Goal: Transaction & Acquisition: Book appointment/travel/reservation

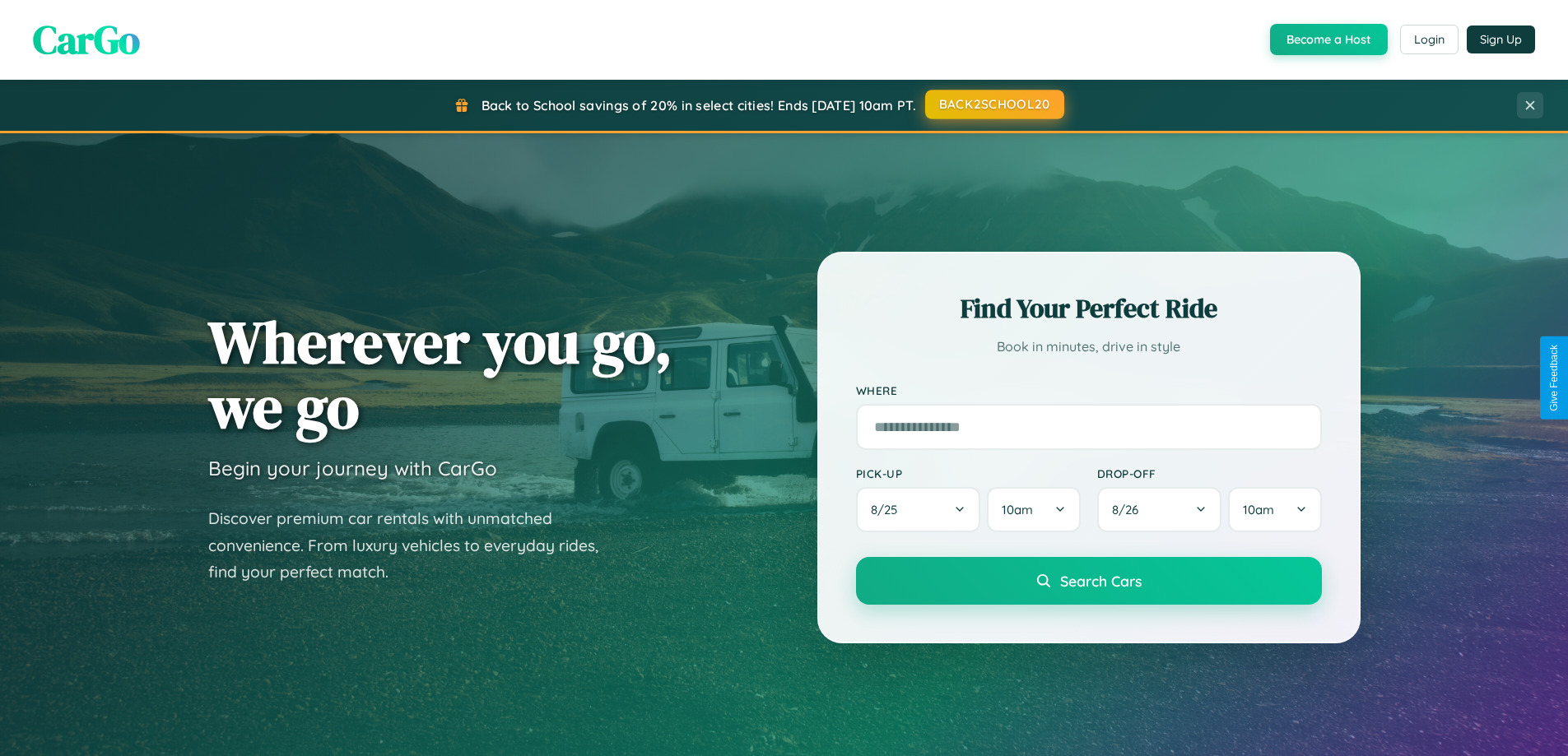
click at [994, 105] on button "BACK2SCHOOL20" at bounding box center [995, 104] width 139 height 30
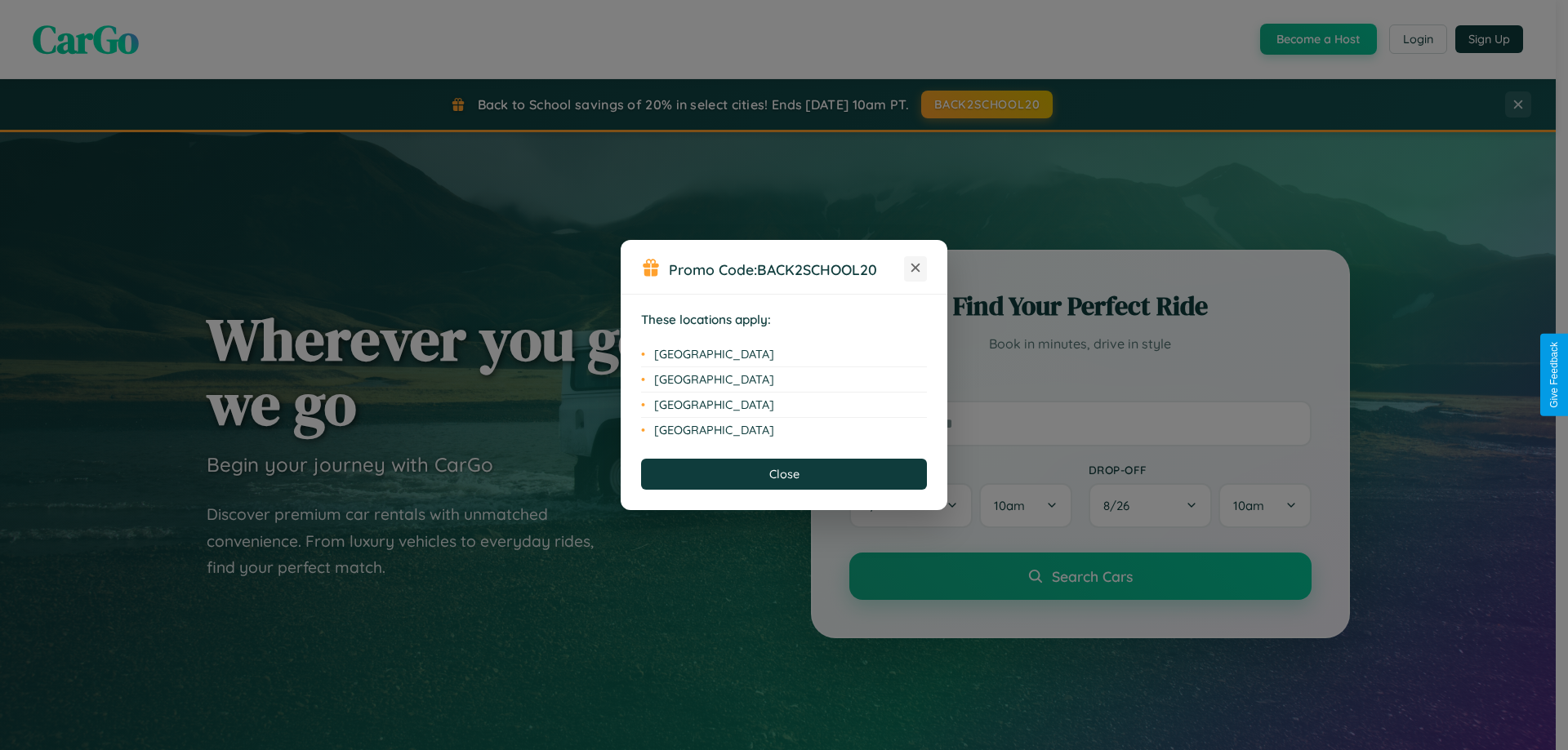
click at [915, 269] on icon at bounding box center [915, 267] width 9 height 9
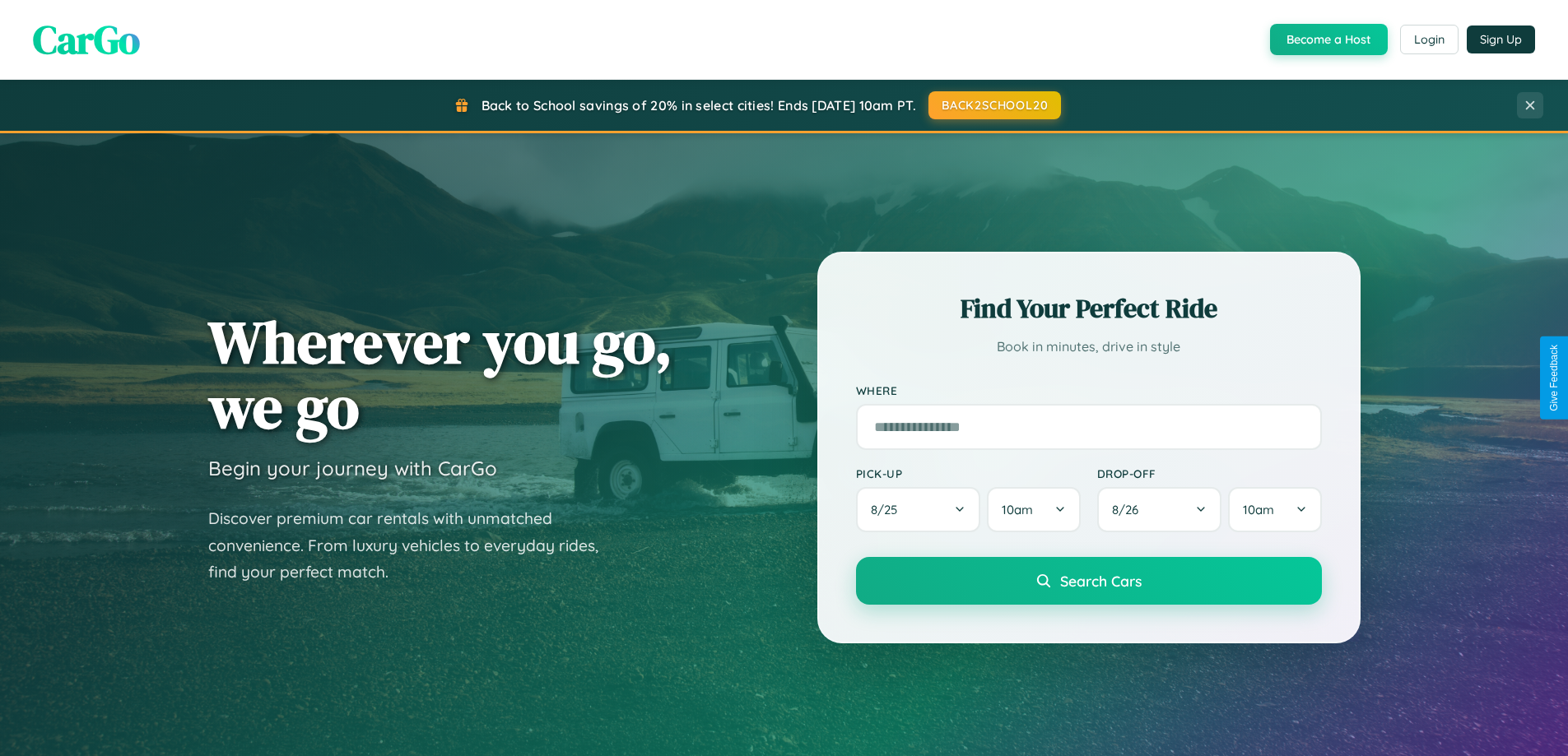
scroll to position [2645, 0]
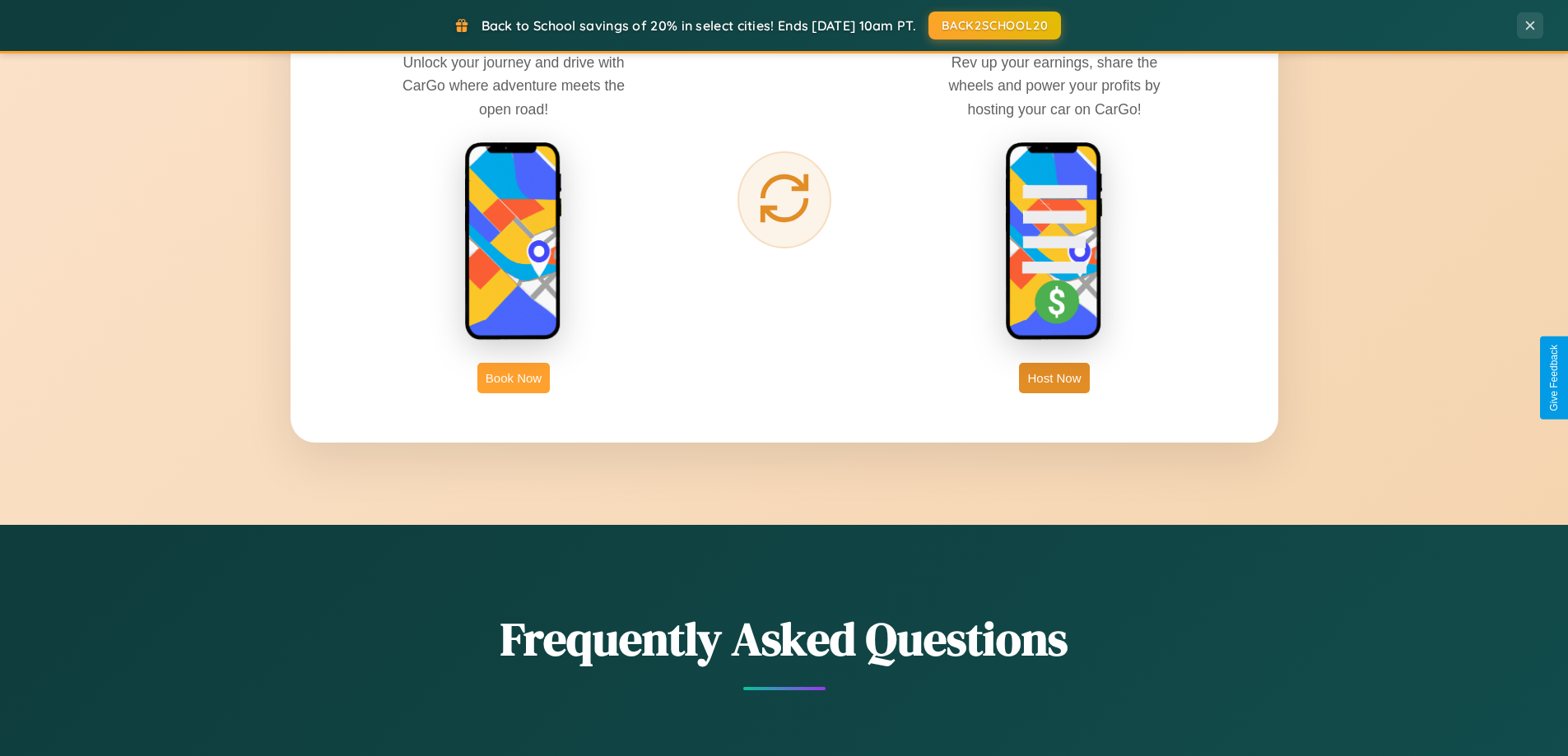
click at [514, 378] on button "Book Now" at bounding box center [513, 378] width 72 height 31
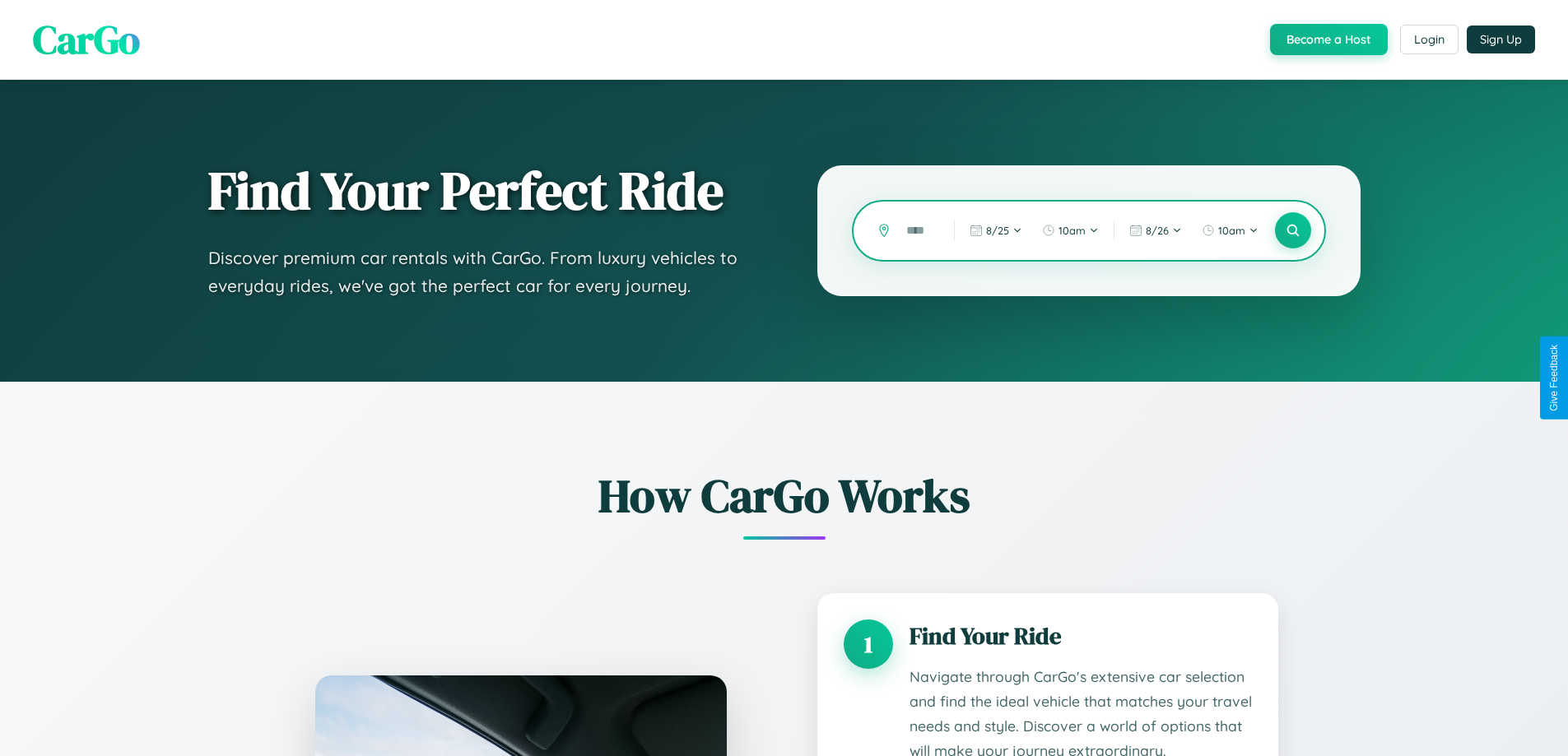
click at [918, 231] on input "text" at bounding box center [918, 231] width 39 height 29
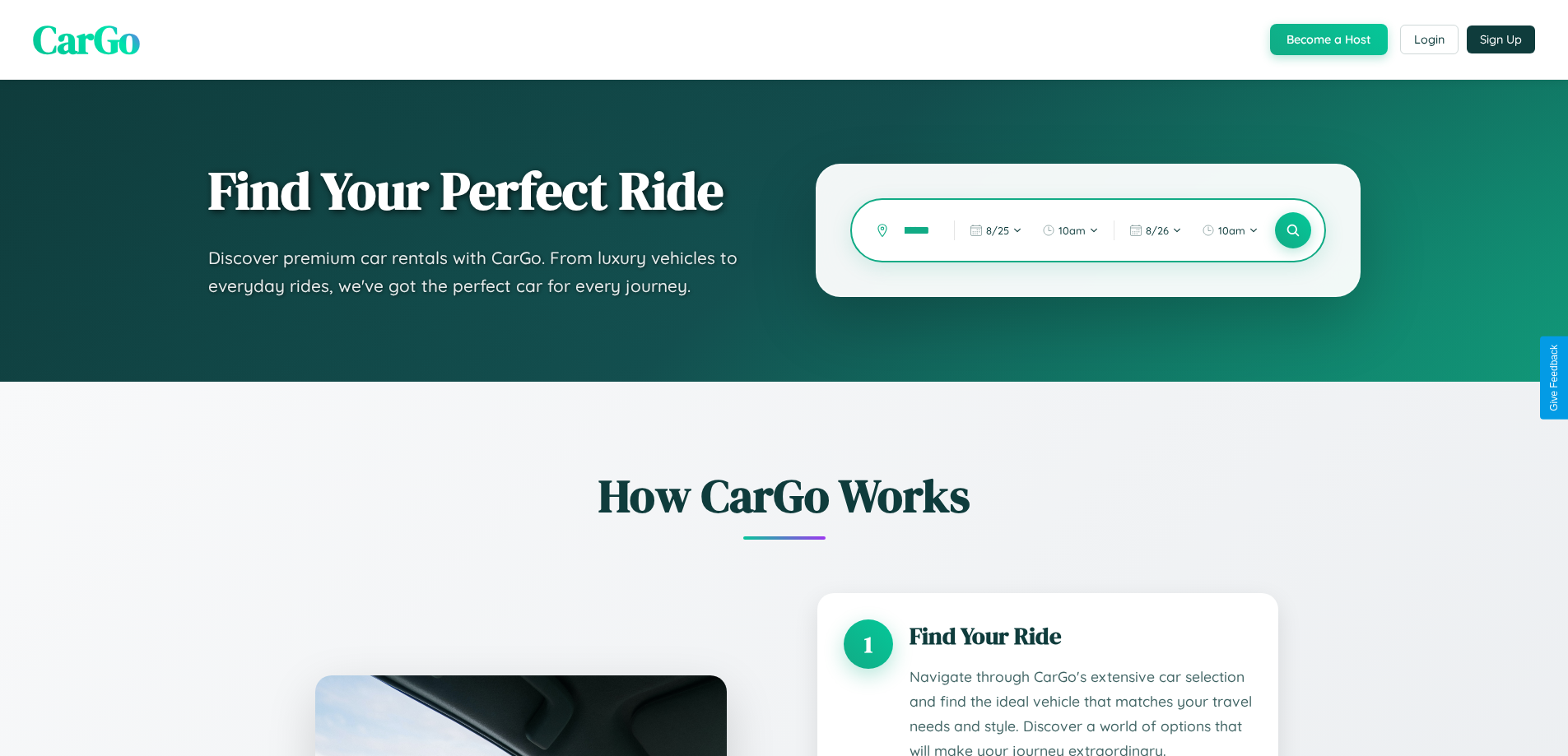
scroll to position [0, 20]
type input "*******"
click at [1293, 231] on icon at bounding box center [1293, 231] width 15 height 15
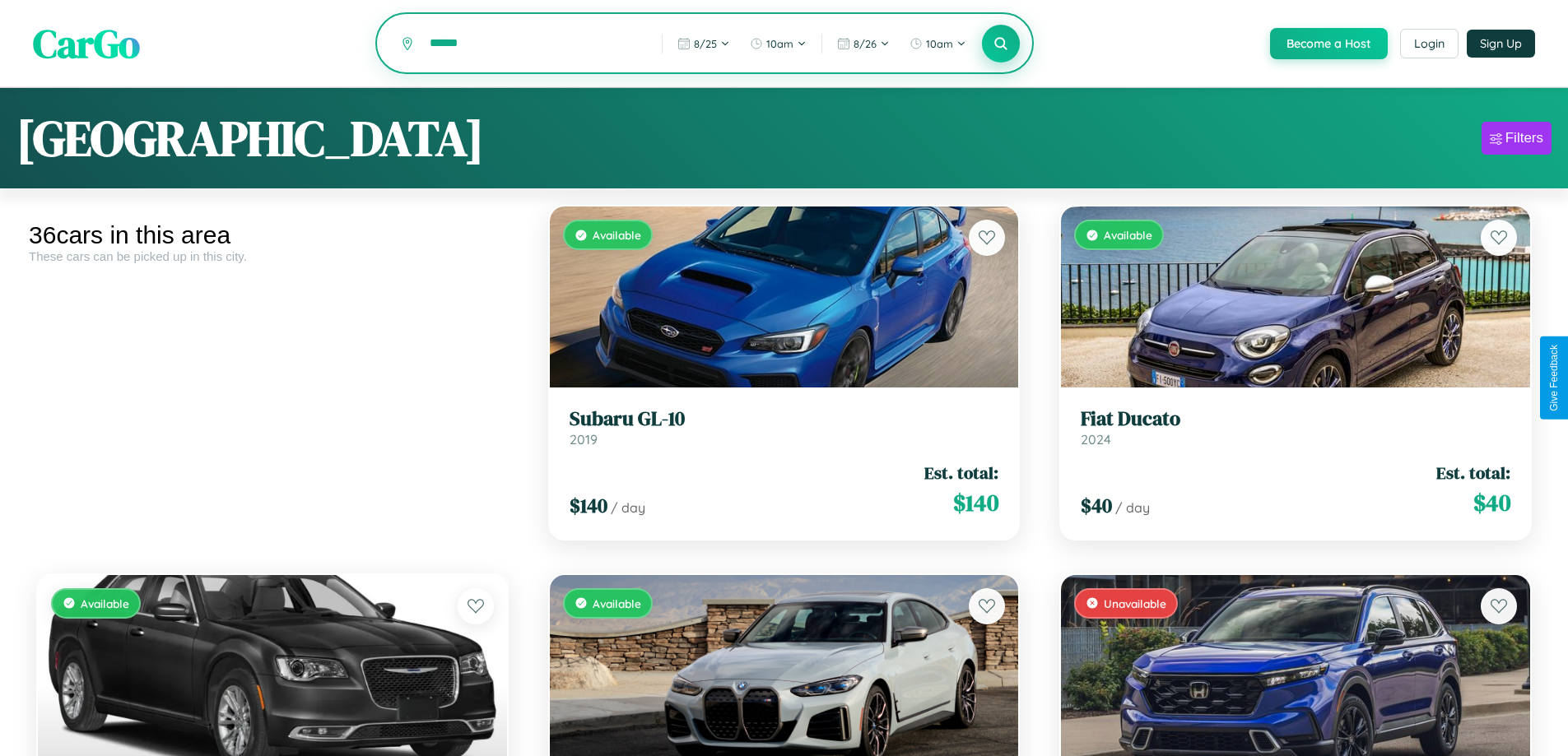
type input "******"
click at [1000, 44] on icon at bounding box center [1001, 43] width 15 height 15
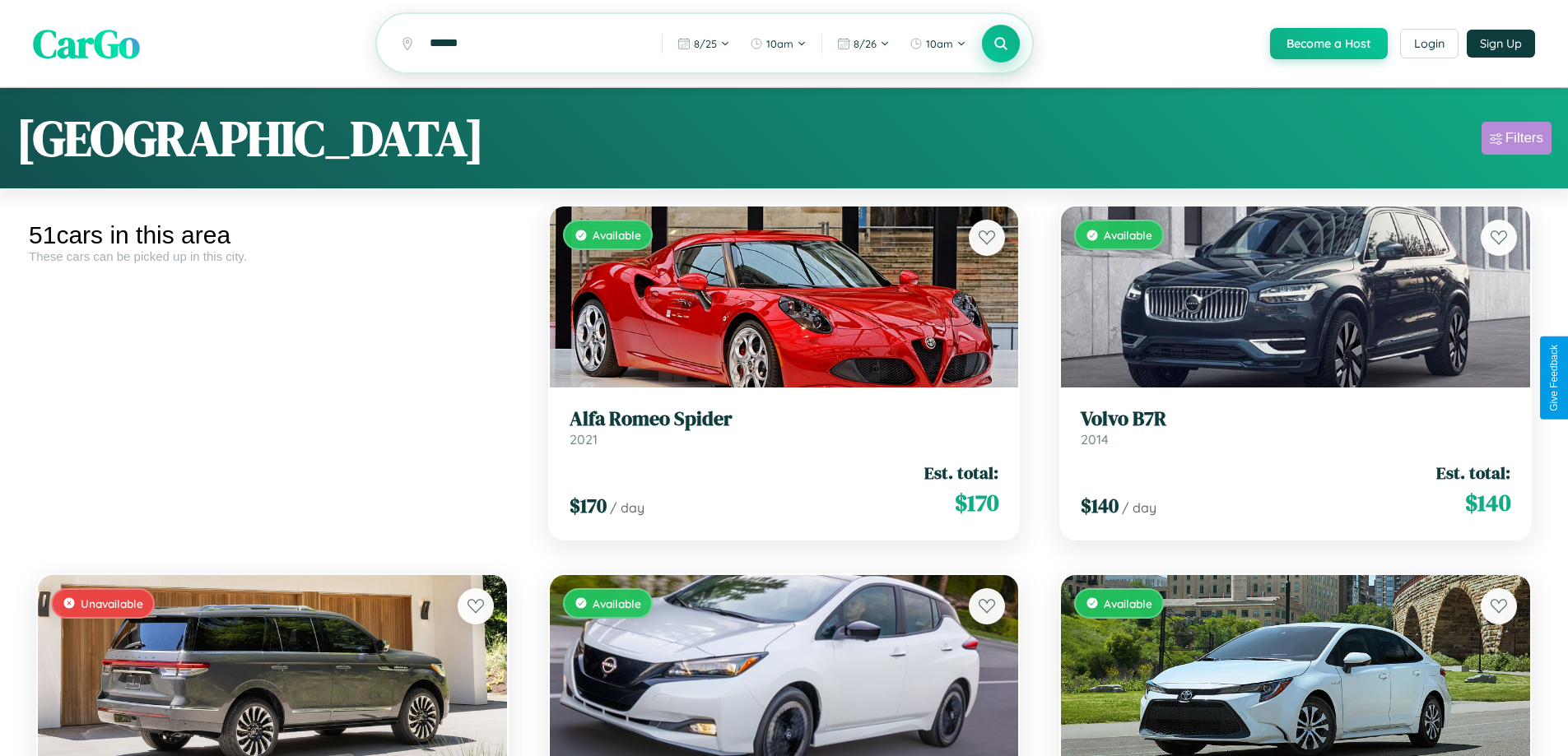
click at [1516, 140] on div "Filters" at bounding box center [1524, 138] width 38 height 16
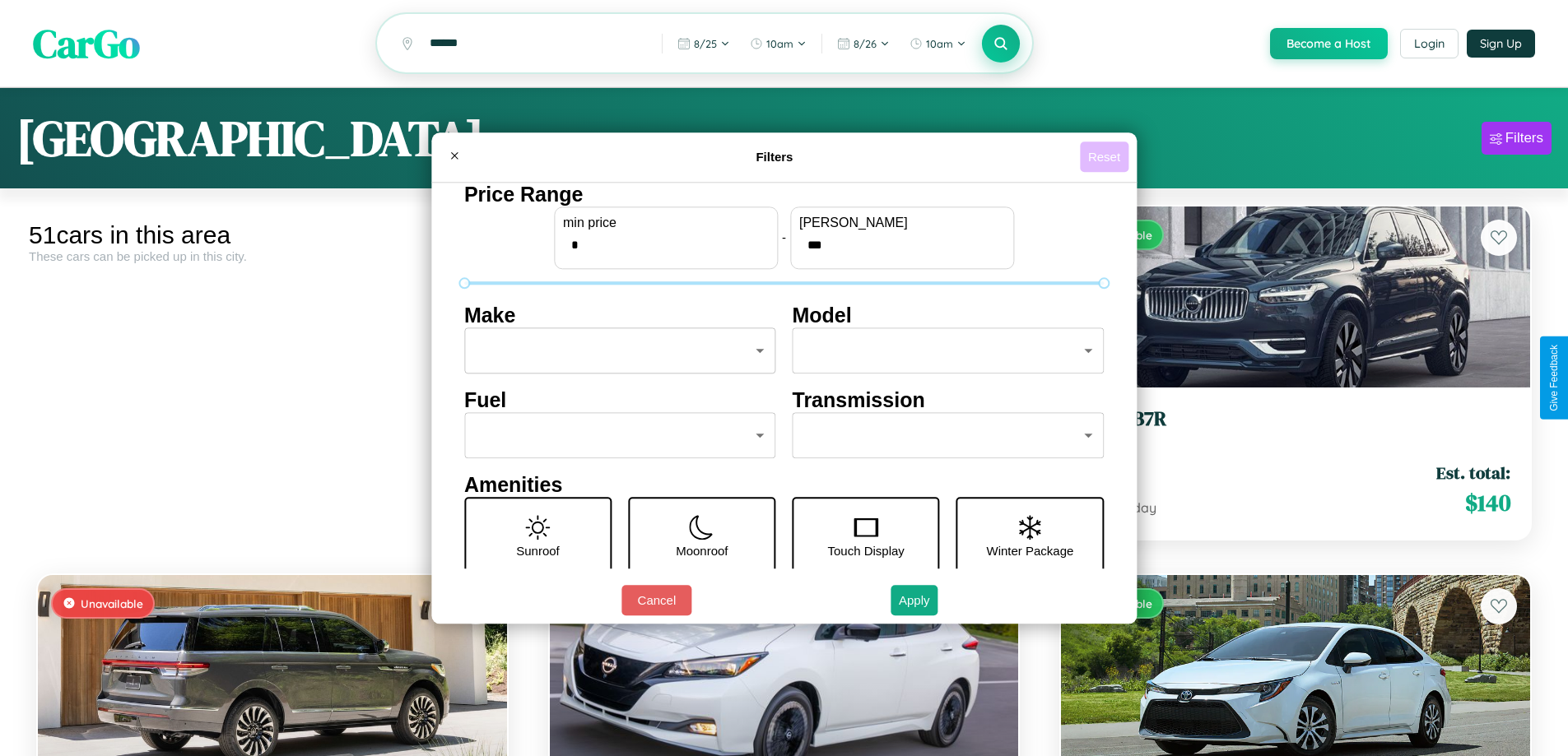
click at [1106, 157] on button "Reset" at bounding box center [1104, 157] width 48 height 31
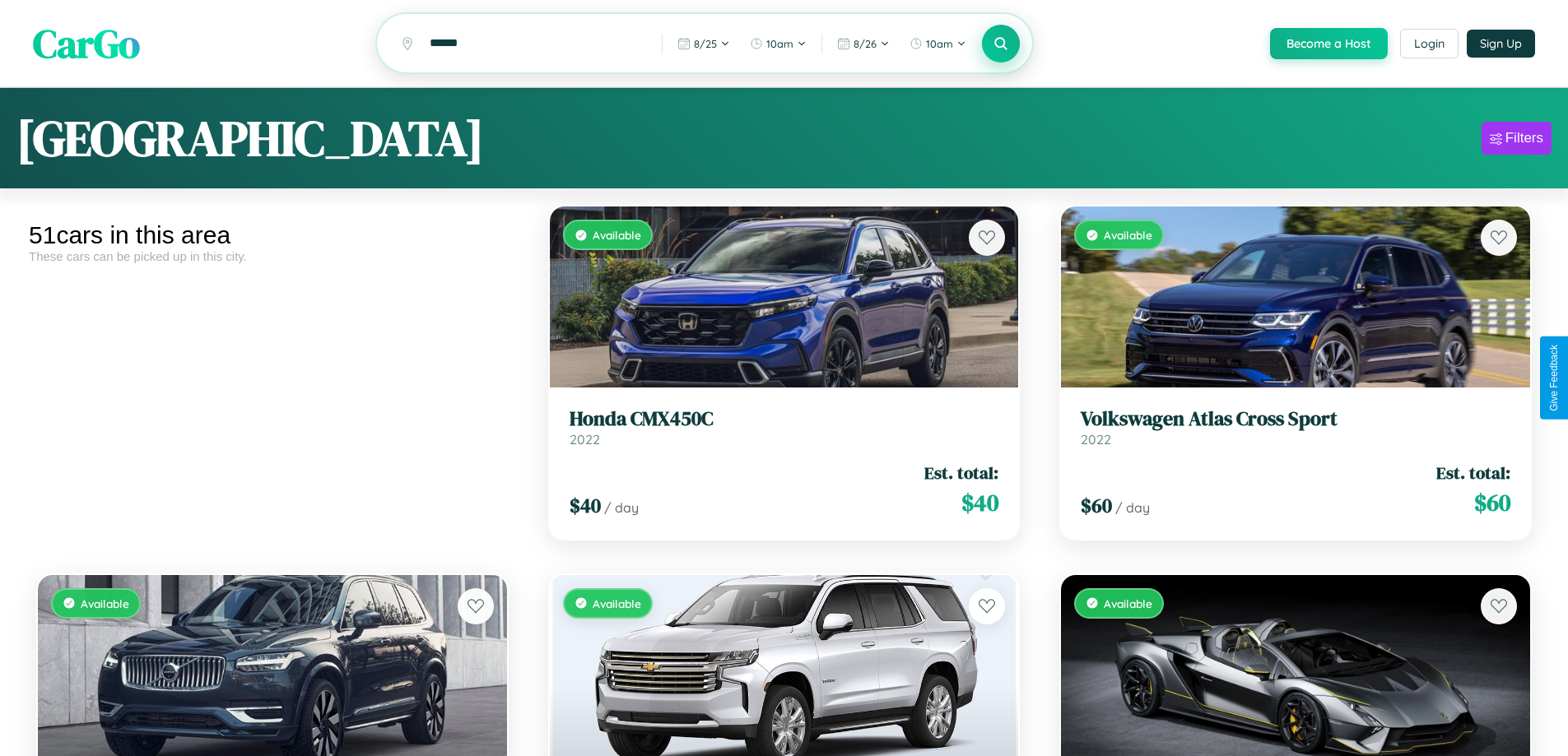
scroll to position [5391, 0]
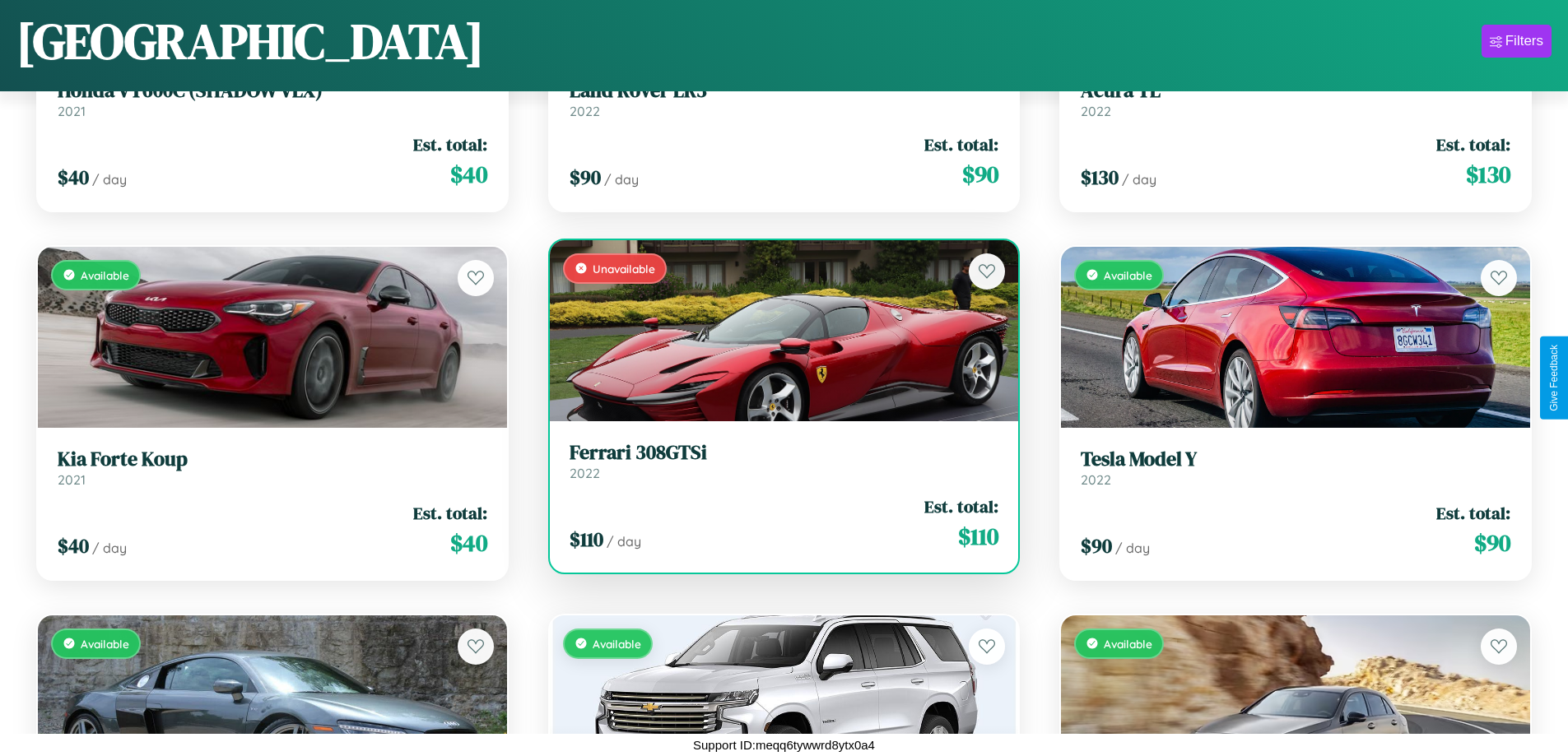
click at [777, 337] on div "Unavailable" at bounding box center [785, 331] width 469 height 181
click at [777, 331] on div "Unavailable" at bounding box center [785, 331] width 469 height 181
click at [777, 330] on div "Unavailable" at bounding box center [785, 331] width 469 height 181
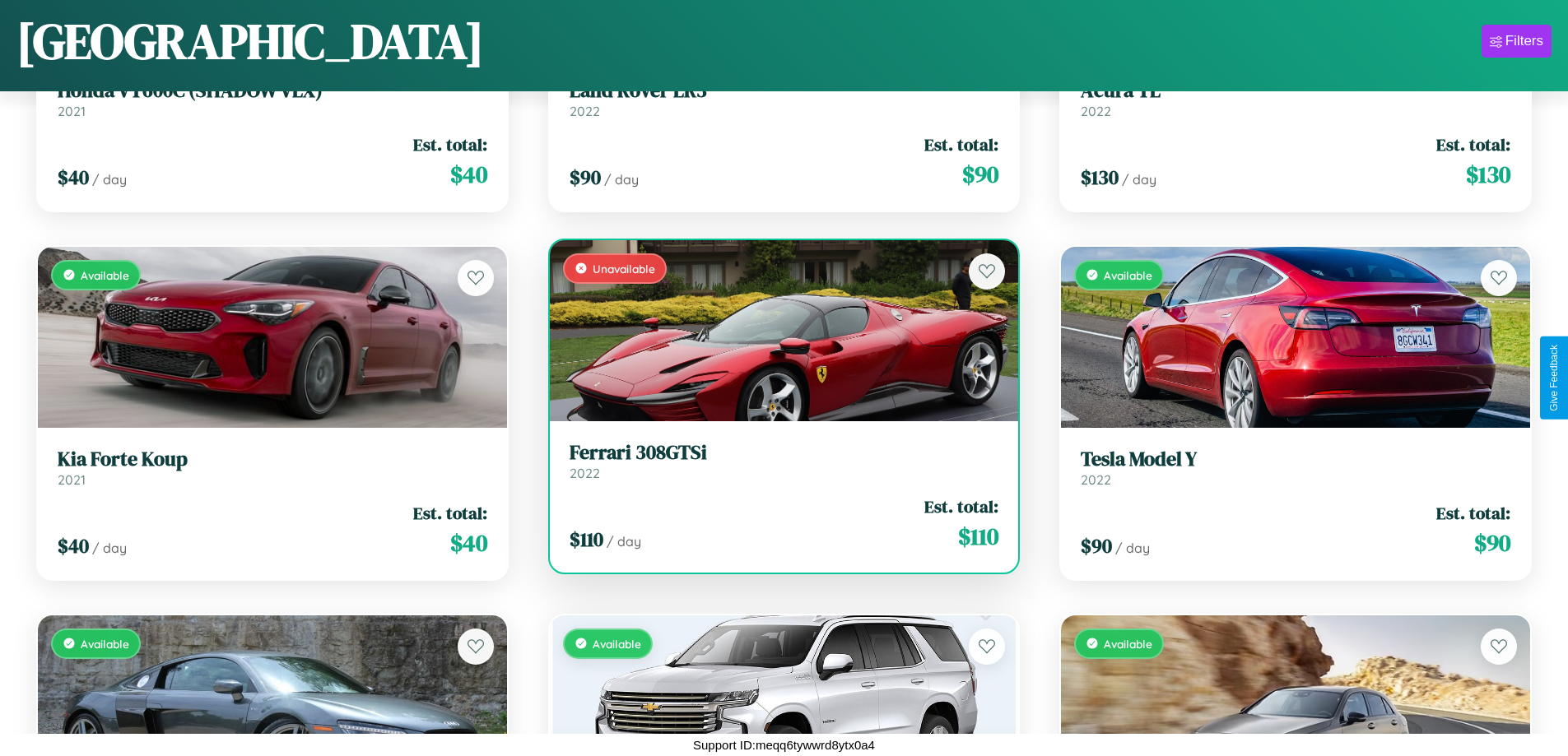
click at [777, 330] on div "Unavailable" at bounding box center [785, 331] width 469 height 181
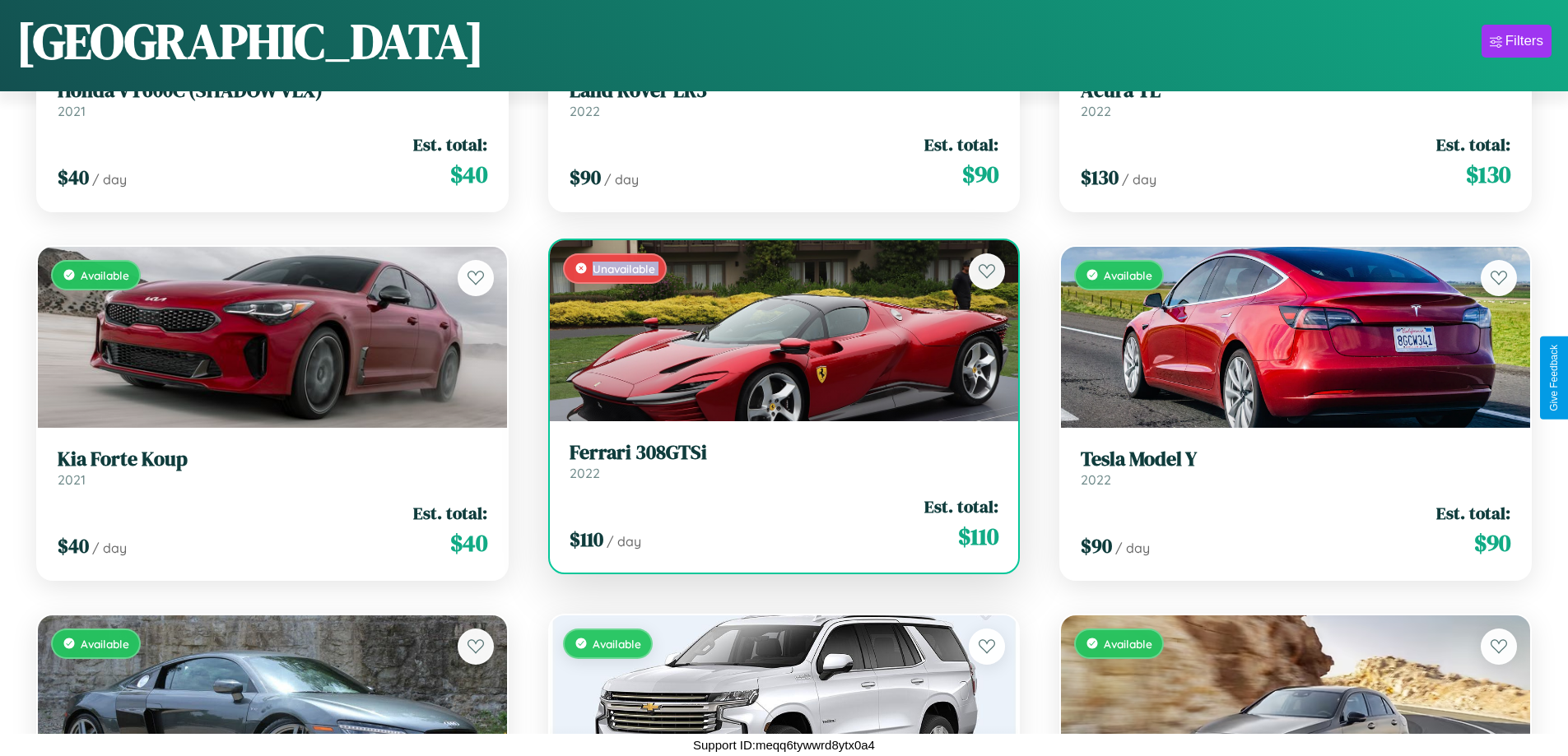
click at [777, 330] on div "Unavailable" at bounding box center [785, 331] width 469 height 181
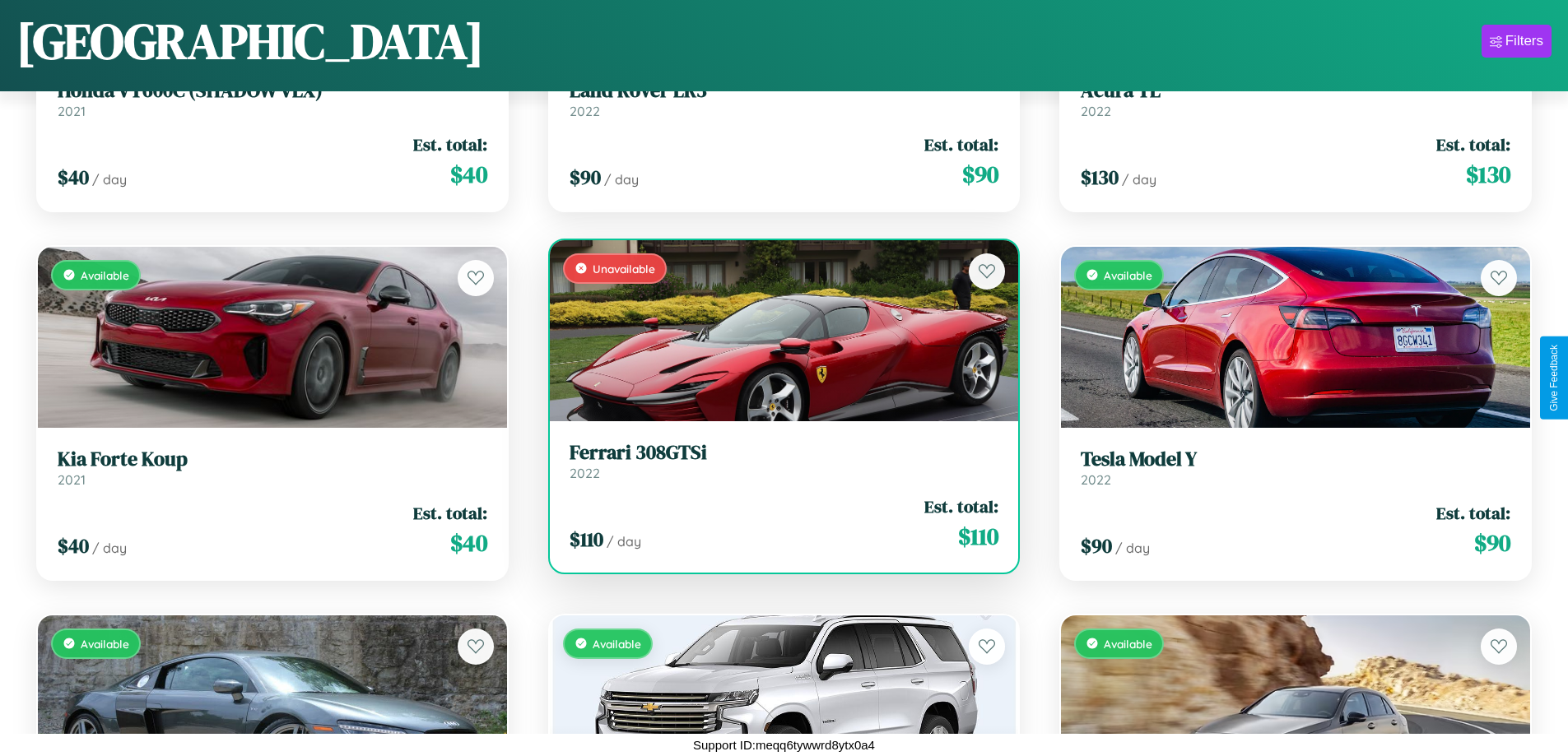
click at [777, 330] on div "Unavailable" at bounding box center [785, 331] width 469 height 181
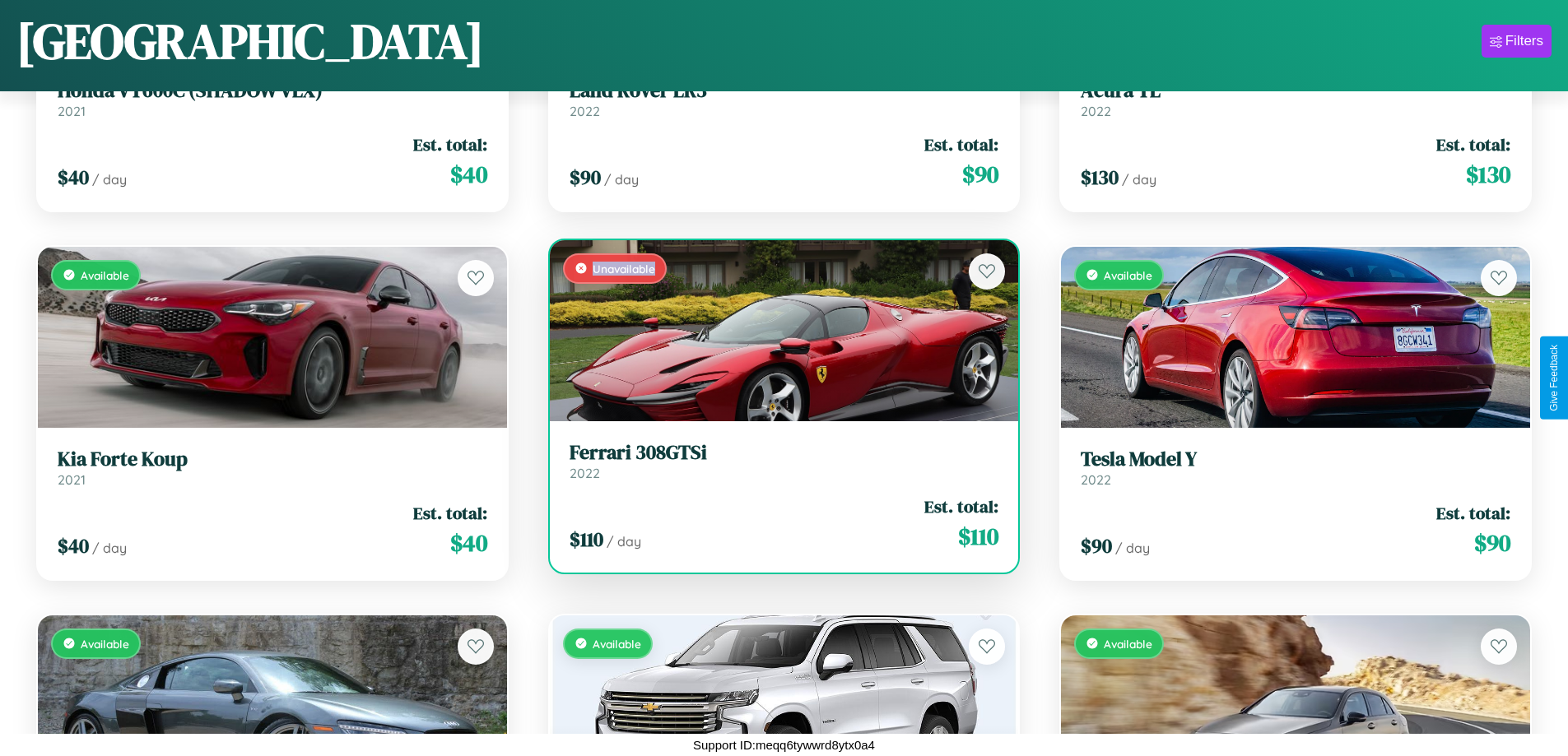
click at [777, 330] on div "Unavailable" at bounding box center [785, 331] width 469 height 181
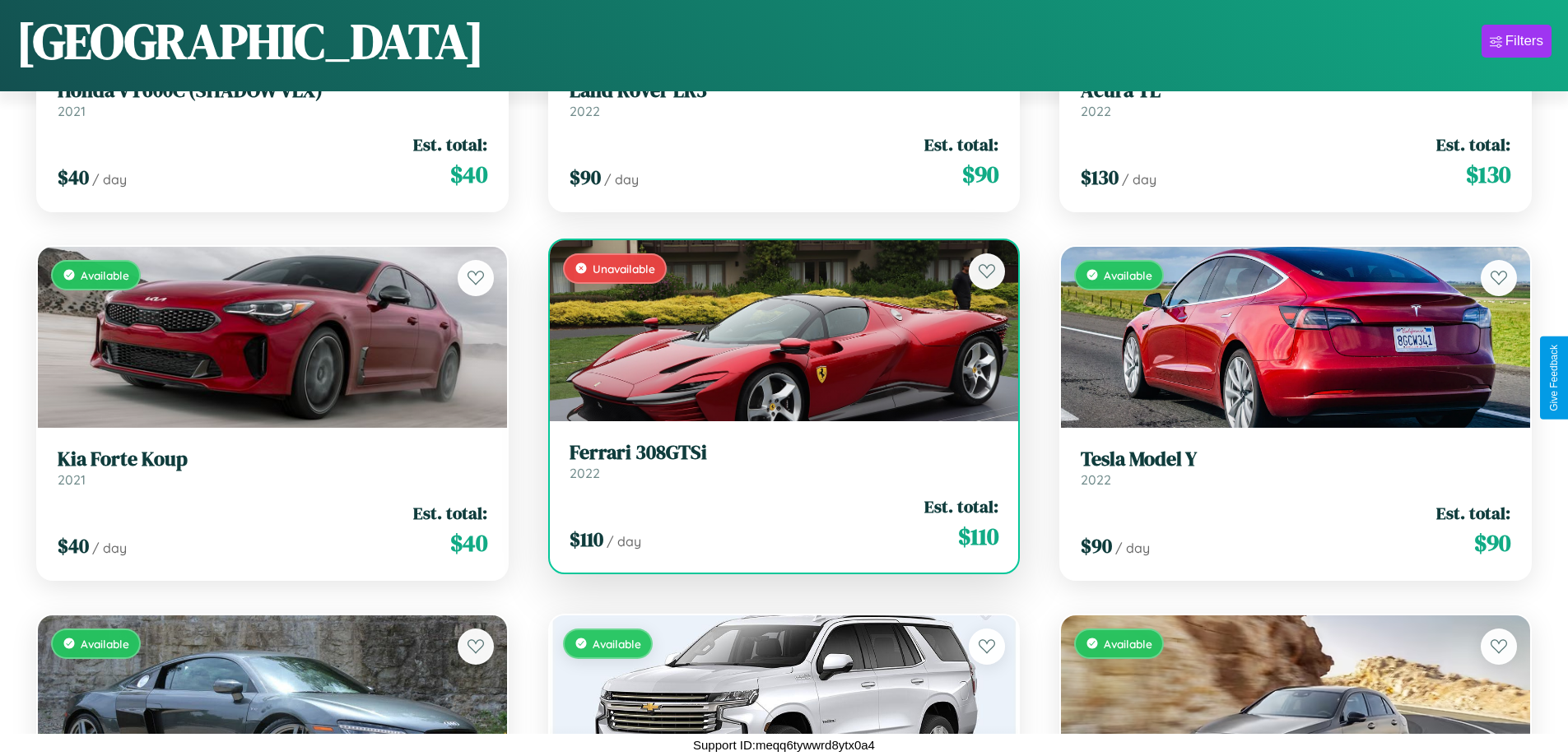
click at [777, 461] on h3 "Ferrari 308GTSi" at bounding box center [784, 453] width 430 height 24
